Goal: Check status

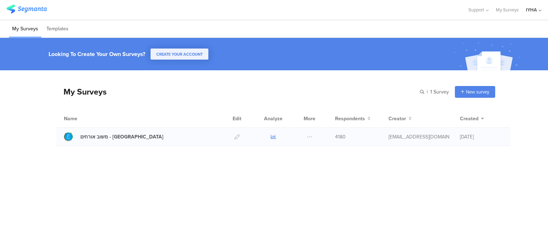
click at [275, 137] on icon at bounding box center [273, 136] width 5 height 5
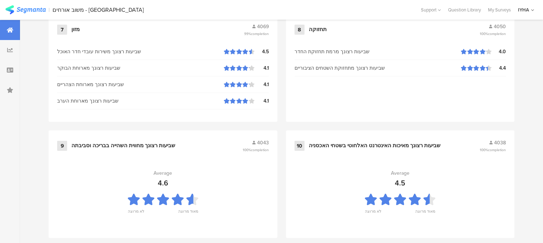
scroll to position [804, 0]
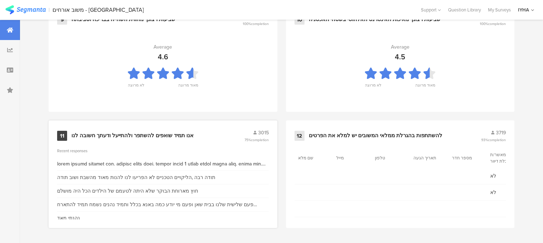
click at [137, 136] on div "אנו תמיד שואפים להשתפר ולהתייעל ודעתך חשובה לנו" at bounding box center [132, 135] width 122 height 7
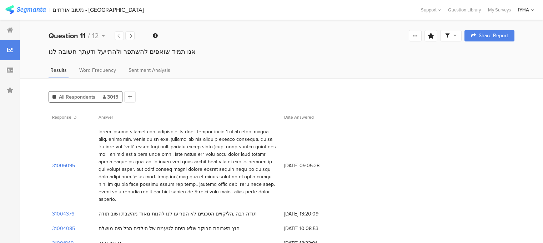
click at [58, 166] on section "31006095" at bounding box center [63, 165] width 23 height 7
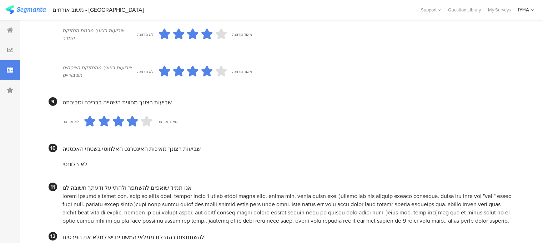
scroll to position [690, 0]
